Goal: Information Seeking & Learning: Learn about a topic

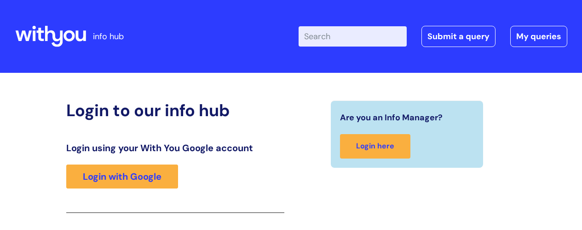
scroll to position [152, 0]
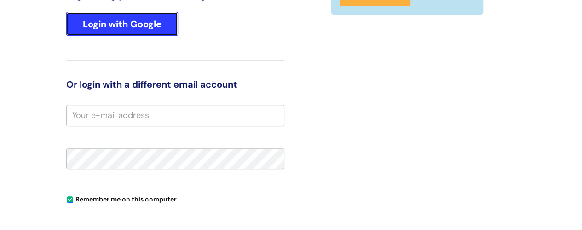
click at [114, 27] on link "Login with Google" at bounding box center [122, 24] width 112 height 24
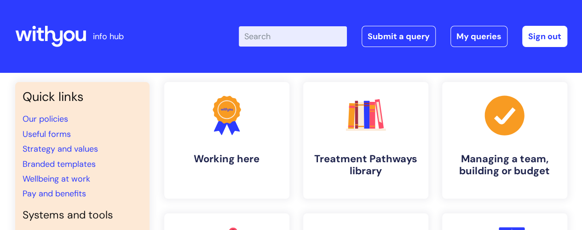
click at [294, 41] on input "Enter your search term here..." at bounding box center [293, 36] width 108 height 20
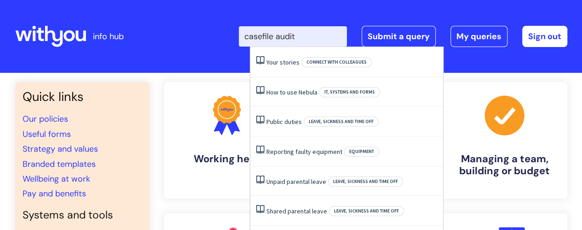
type input "casefile audit"
click button "Search" at bounding box center [0, 0] width 0 height 0
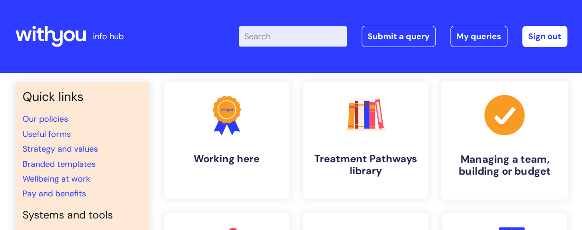
click at [495, 124] on icon at bounding box center [504, 115] width 40 height 40
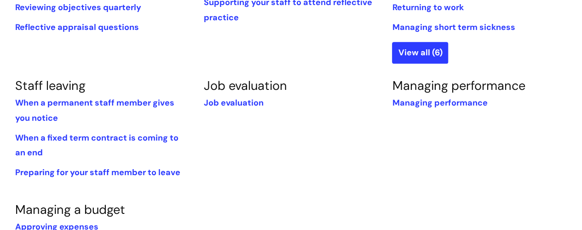
scroll to position [506, 0]
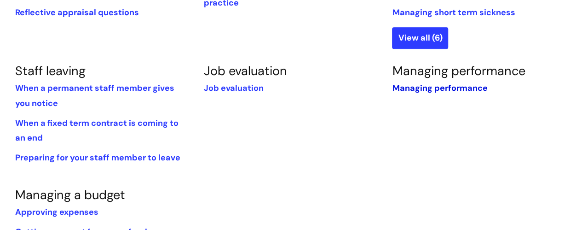
click at [454, 90] on link "Managing performance" at bounding box center [439, 87] width 95 height 11
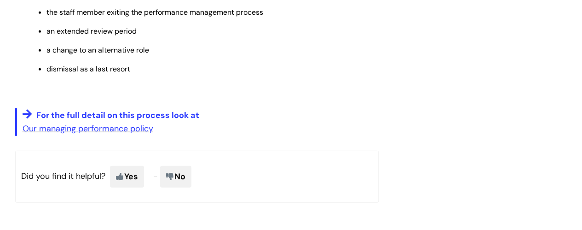
scroll to position [1390, 0]
